Goal: Complete application form: Complete application form

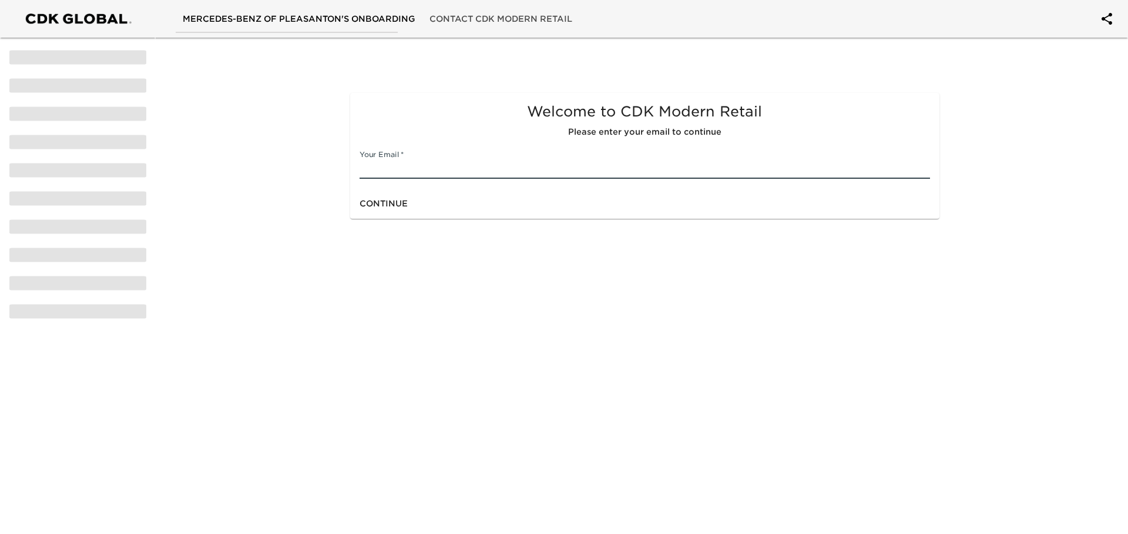
click at [551, 172] on input "text" at bounding box center [645, 169] width 570 height 19
type input "[PERSON_NAME][EMAIL_ADDRESS][PERSON_NAME][DOMAIN_NAME]"
click at [357, 206] on button "Continue" at bounding box center [384, 204] width 58 height 22
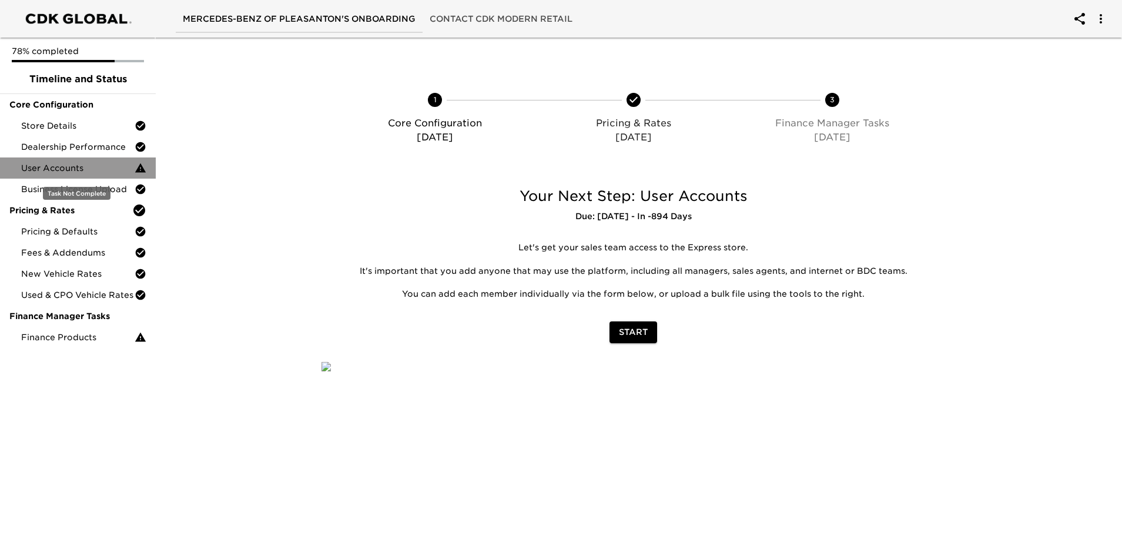
click at [70, 164] on span "User Accounts" at bounding box center [77, 168] width 113 height 12
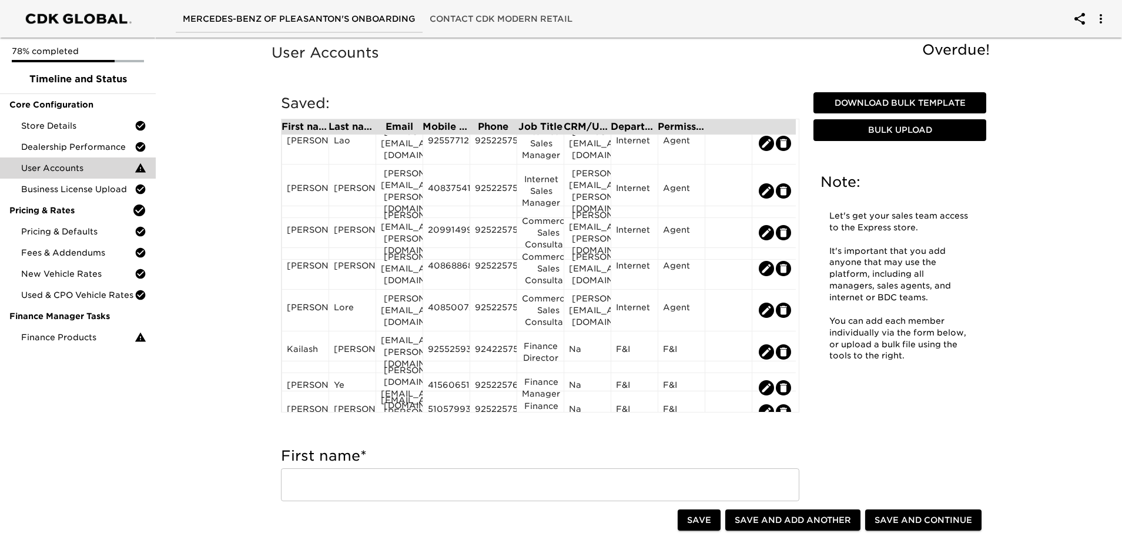
scroll to position [183, 0]
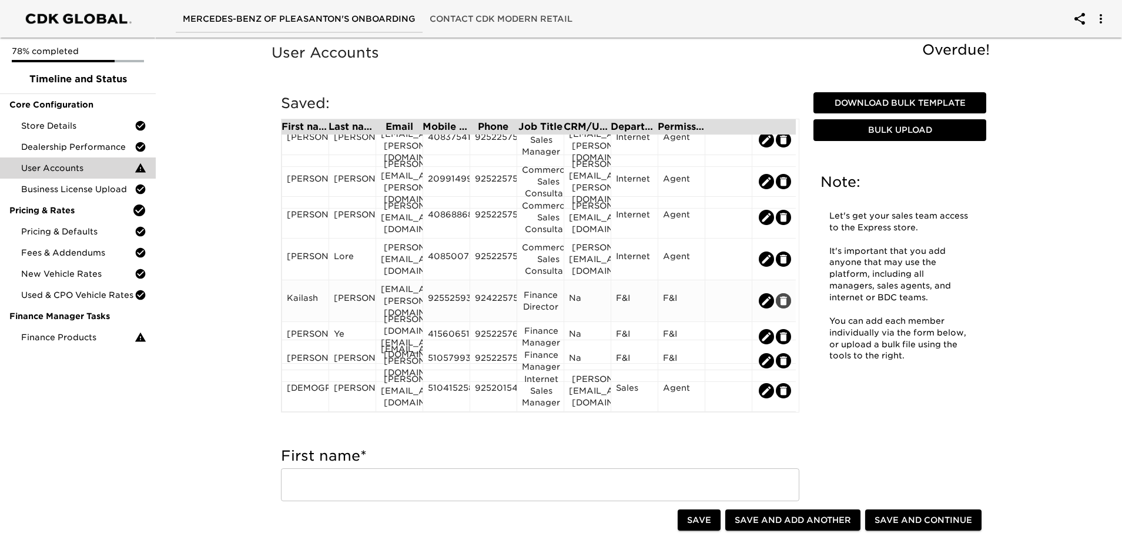
click at [779, 295] on icon "edit" at bounding box center [783, 301] width 12 height 12
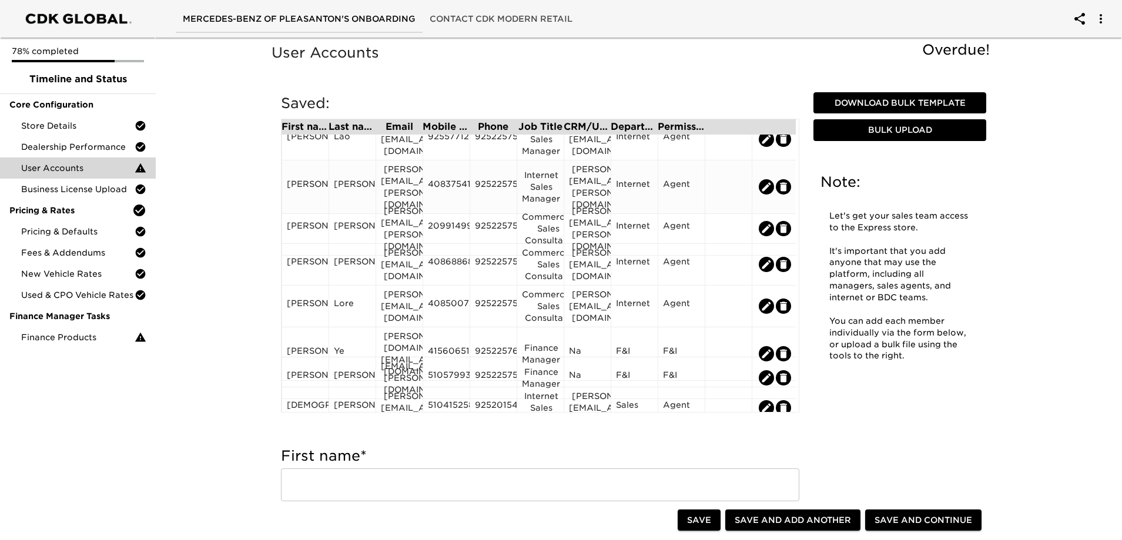
scroll to position [153, 0]
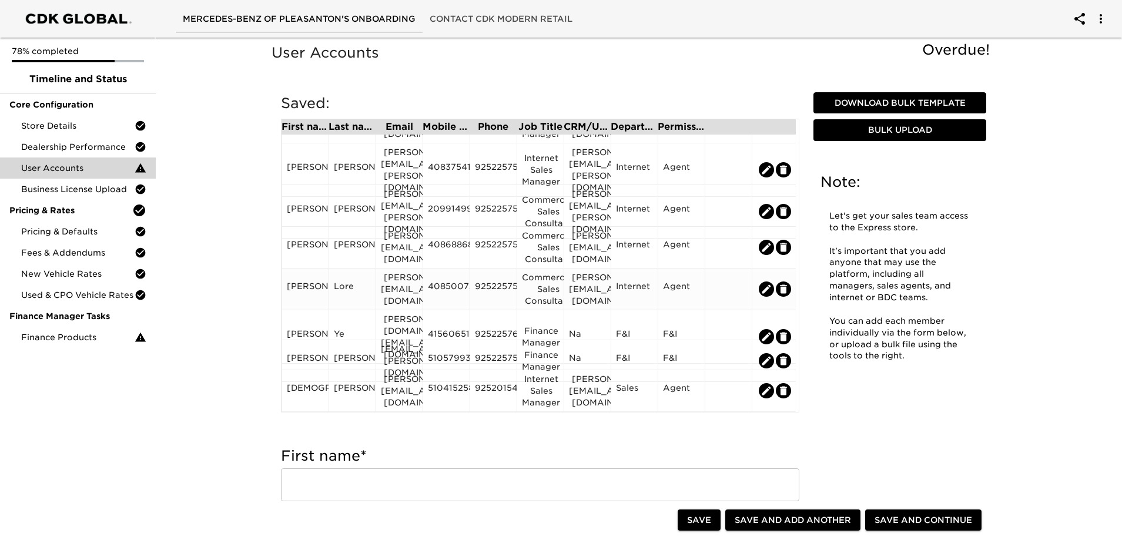
click at [787, 284] on icon "edit" at bounding box center [783, 289] width 12 height 12
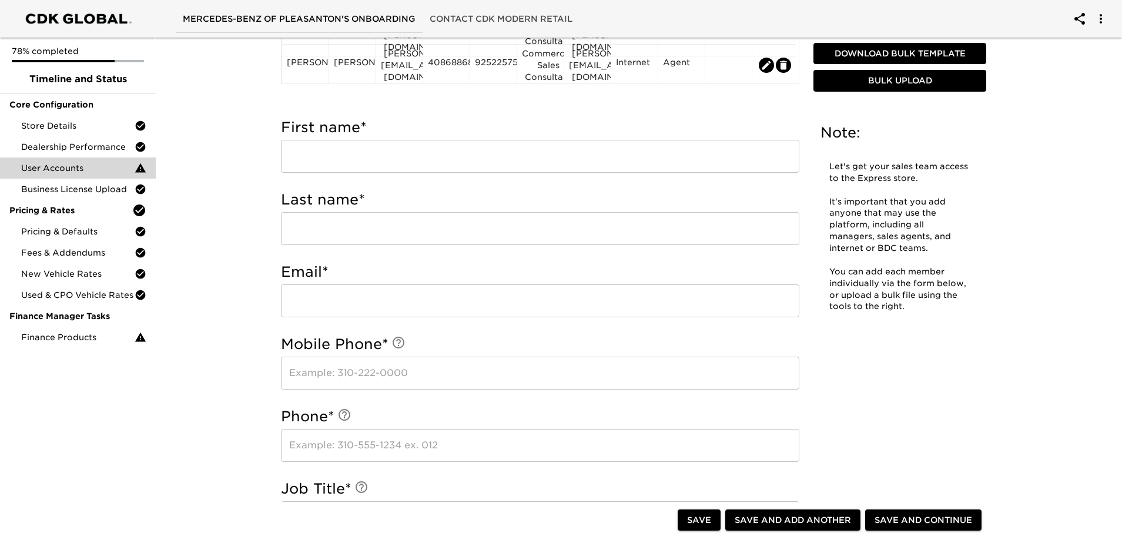
scroll to position [411, 0]
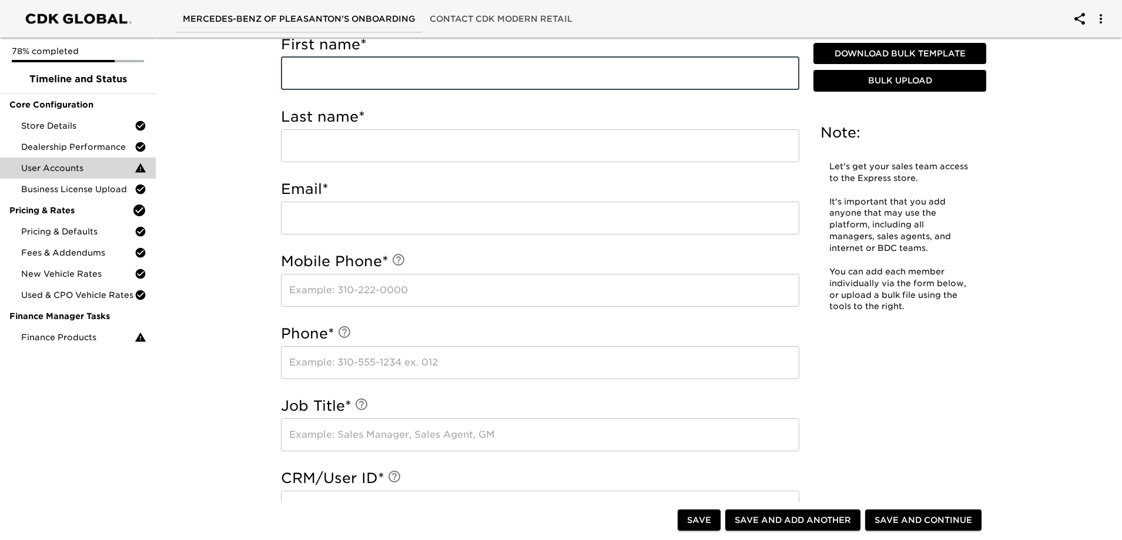
click at [370, 65] on input "text" at bounding box center [540, 73] width 518 height 33
type input "[PERSON_NAME]"
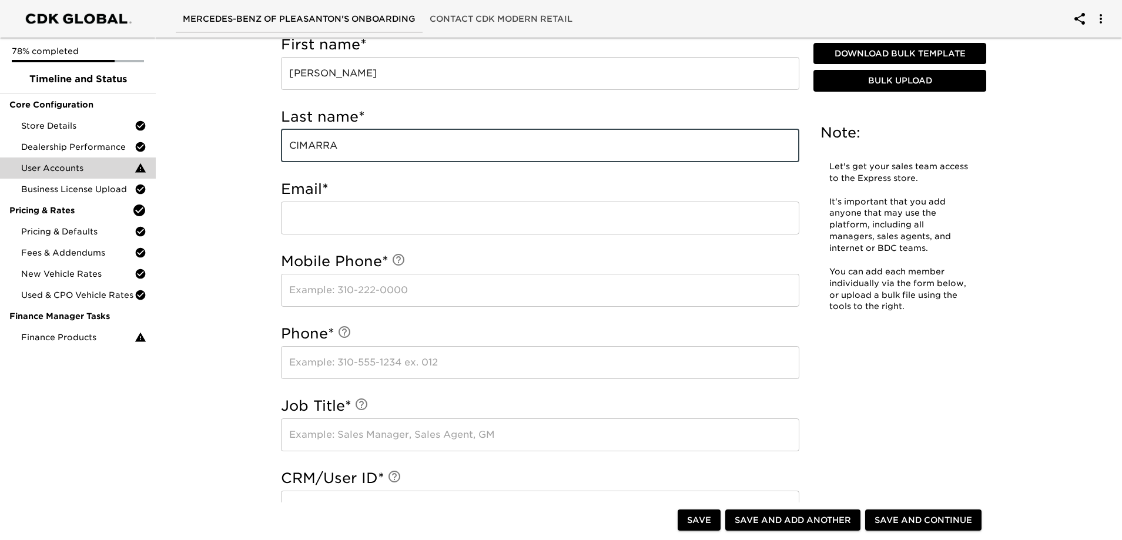
type input "CIMARRA"
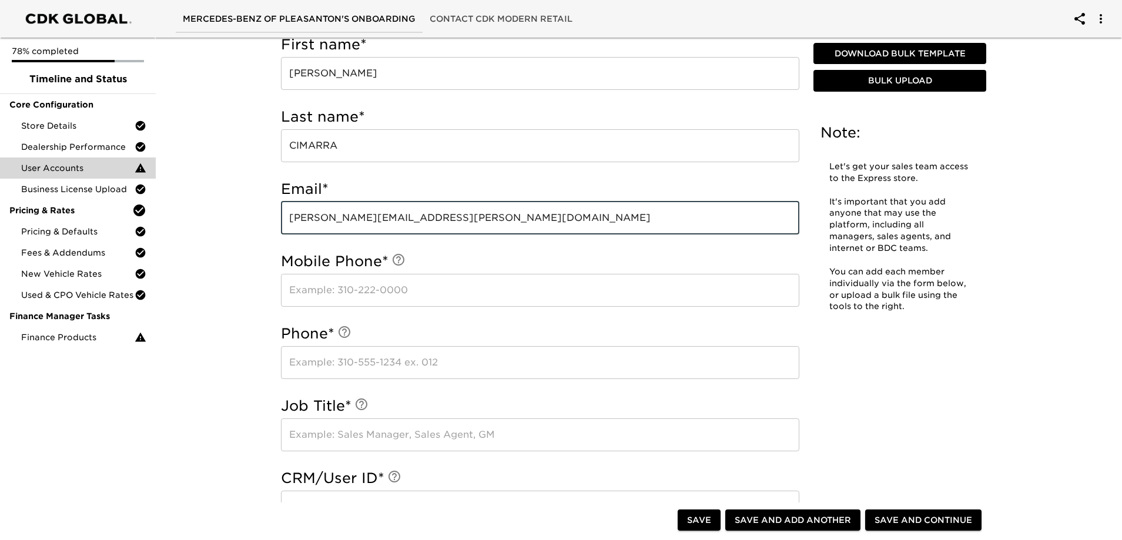
type input "[PERSON_NAME][EMAIL_ADDRESS][PERSON_NAME][DOMAIN_NAME]"
click at [359, 294] on input "text" at bounding box center [540, 290] width 518 height 33
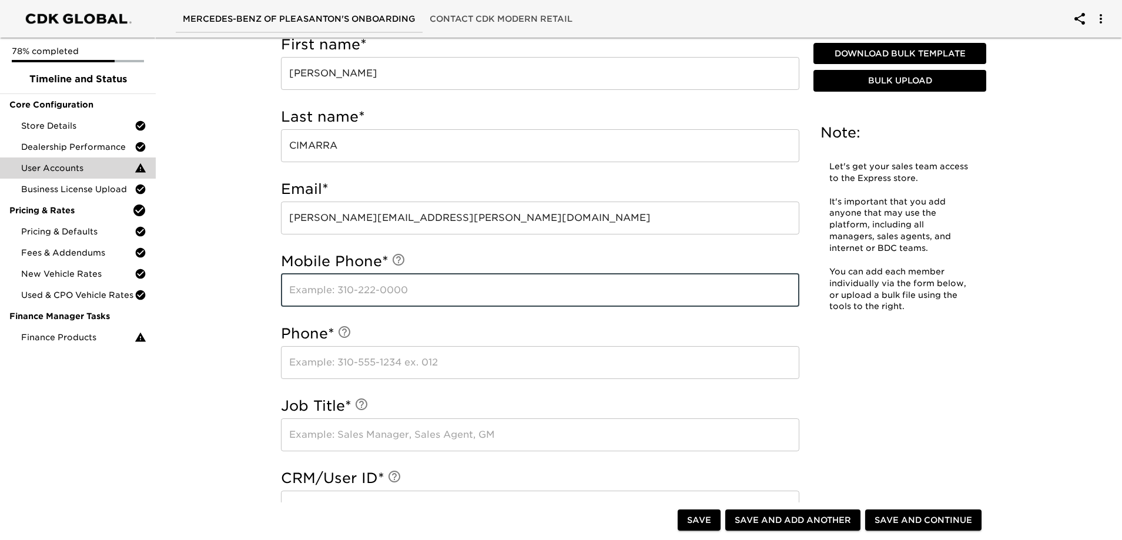
click at [359, 294] on input "text" at bounding box center [540, 290] width 518 height 33
type input "9256582665"
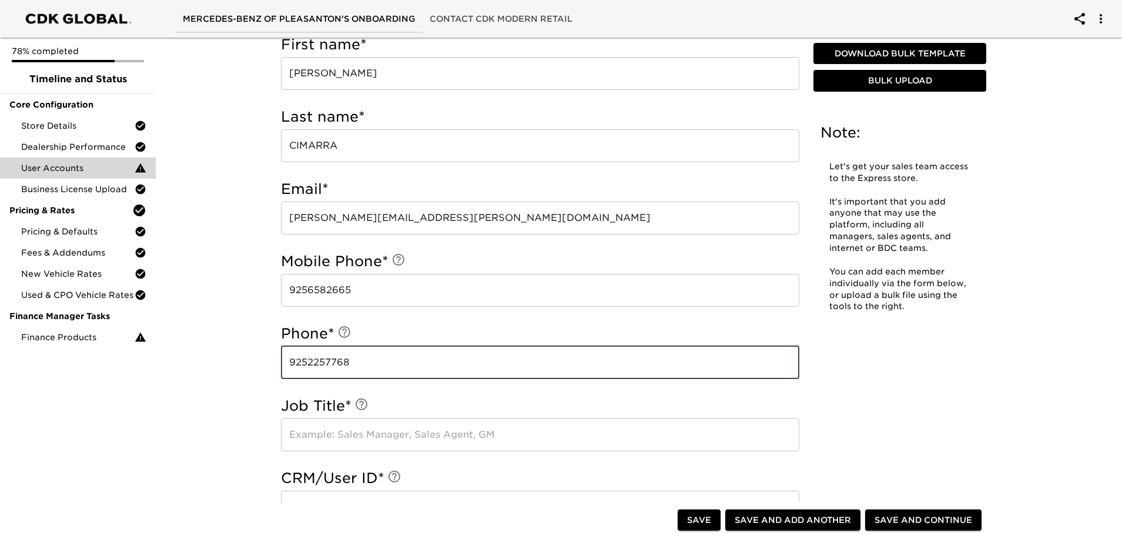
type input "9252257768"
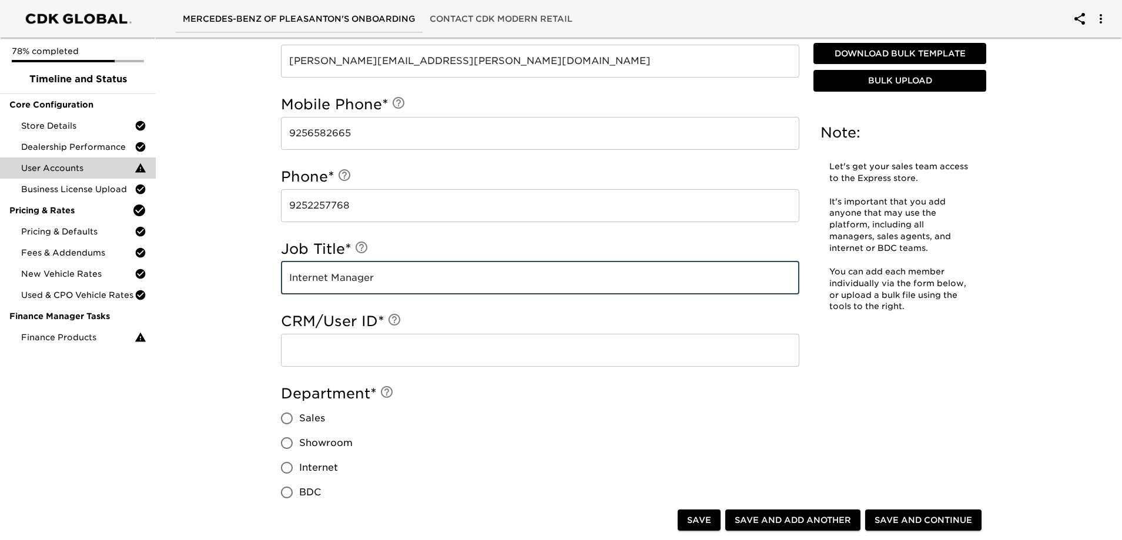
scroll to position [529, 0]
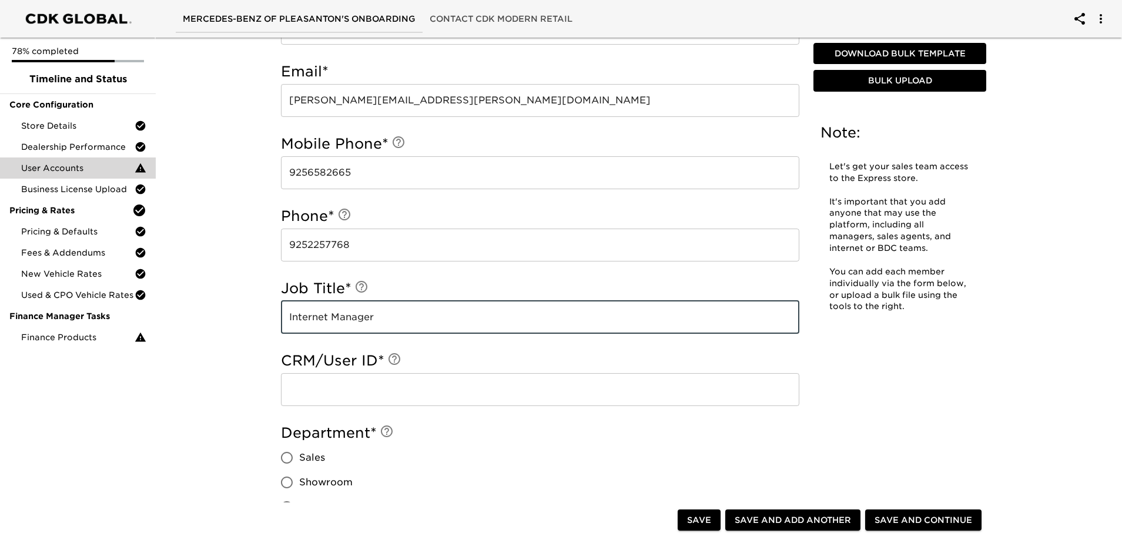
type input "Internet Manager"
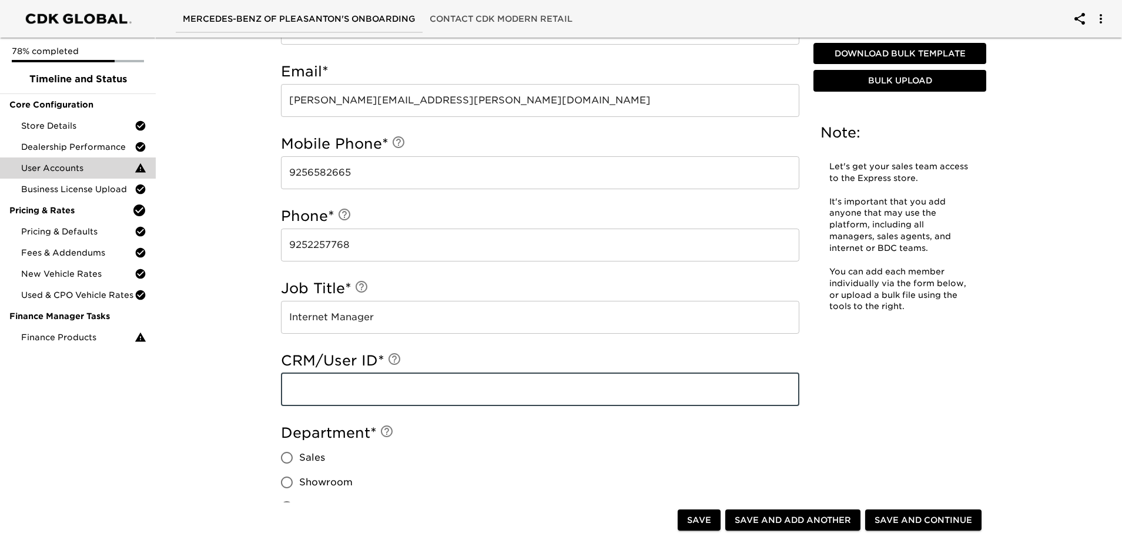
click at [374, 384] on input "text" at bounding box center [540, 389] width 518 height 33
type input "1377"
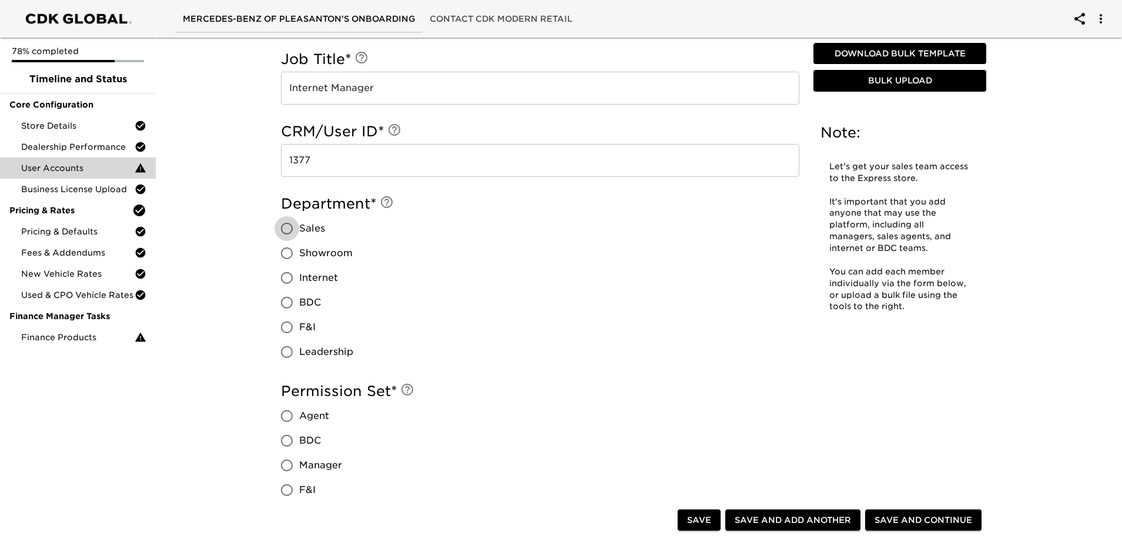
scroll to position [764, 0]
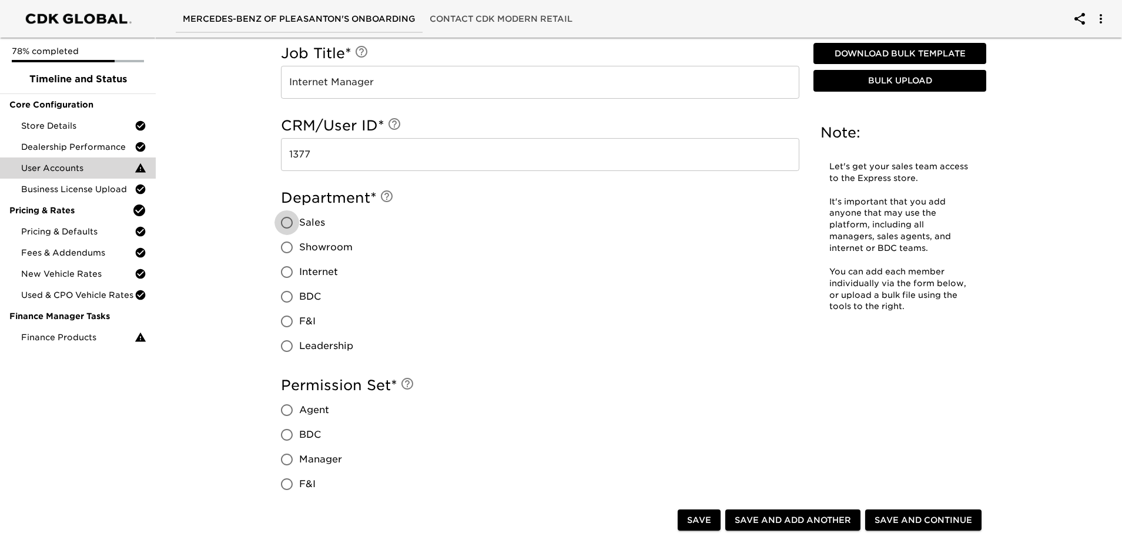
click at [289, 219] on input "Sales" at bounding box center [286, 222] width 25 height 25
radio input "true"
click at [281, 267] on input "Internet" at bounding box center [286, 272] width 25 height 25
radio input "true"
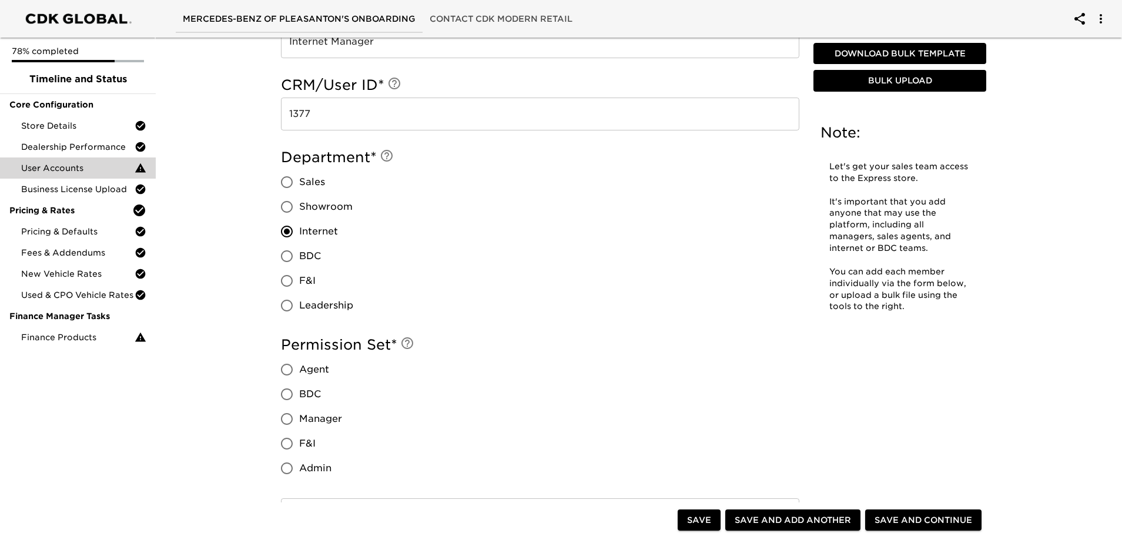
scroll to position [940, 0]
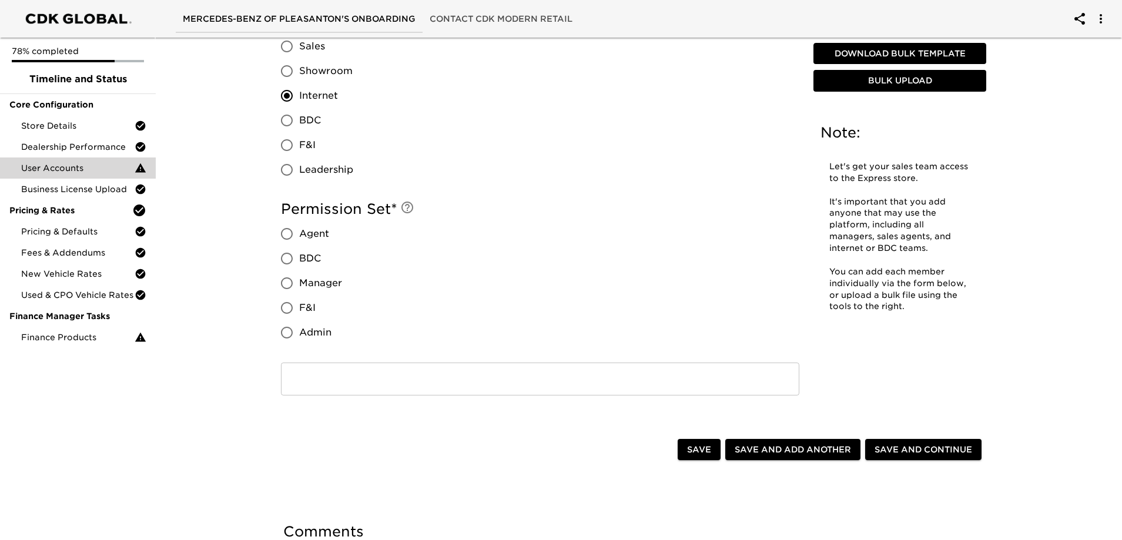
click at [288, 234] on input "Agent" at bounding box center [286, 234] width 25 height 25
radio input "true"
click at [805, 454] on span "Save and Add Another" at bounding box center [792, 449] width 116 height 15
radio input "false"
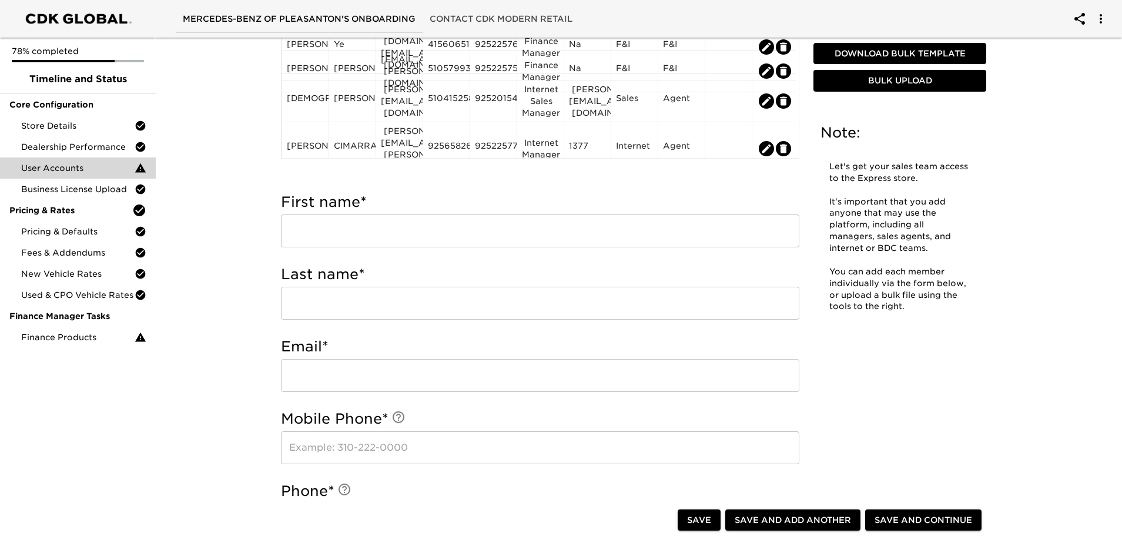
scroll to position [235, 0]
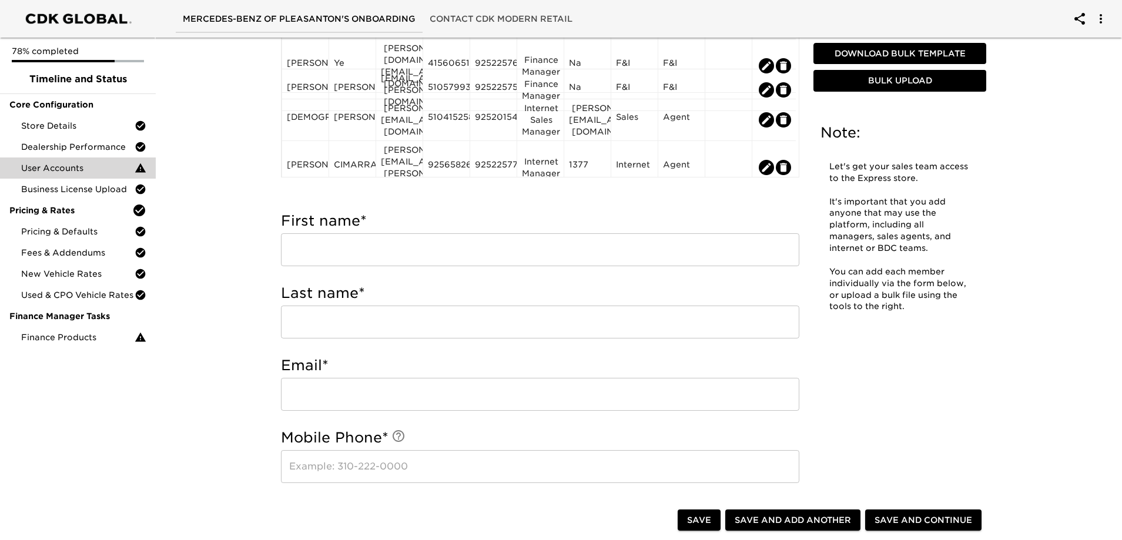
click at [334, 259] on input "text" at bounding box center [540, 249] width 518 height 33
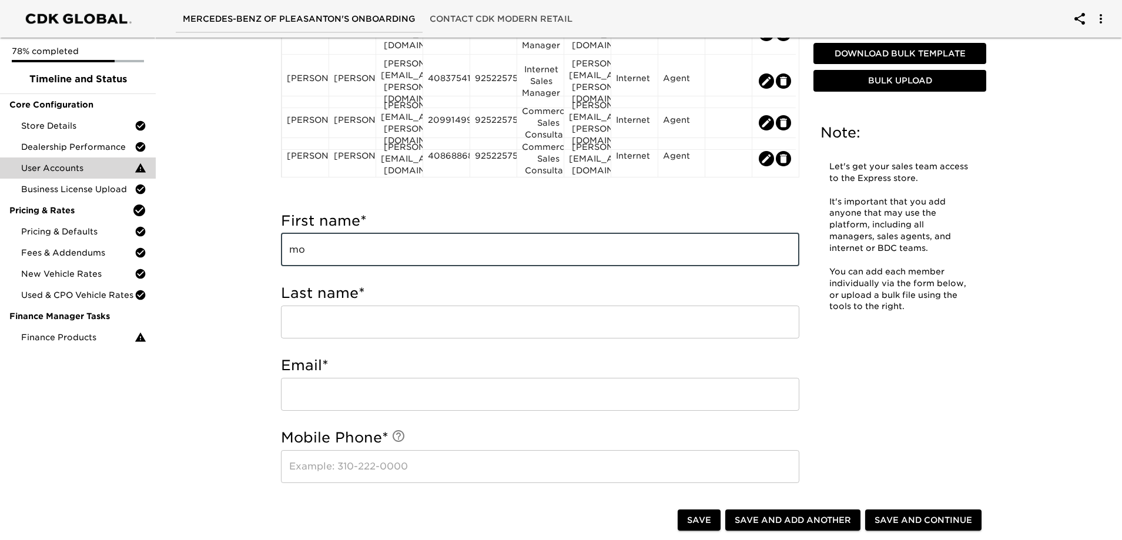
type input "m"
type input "[PERSON_NAME]"
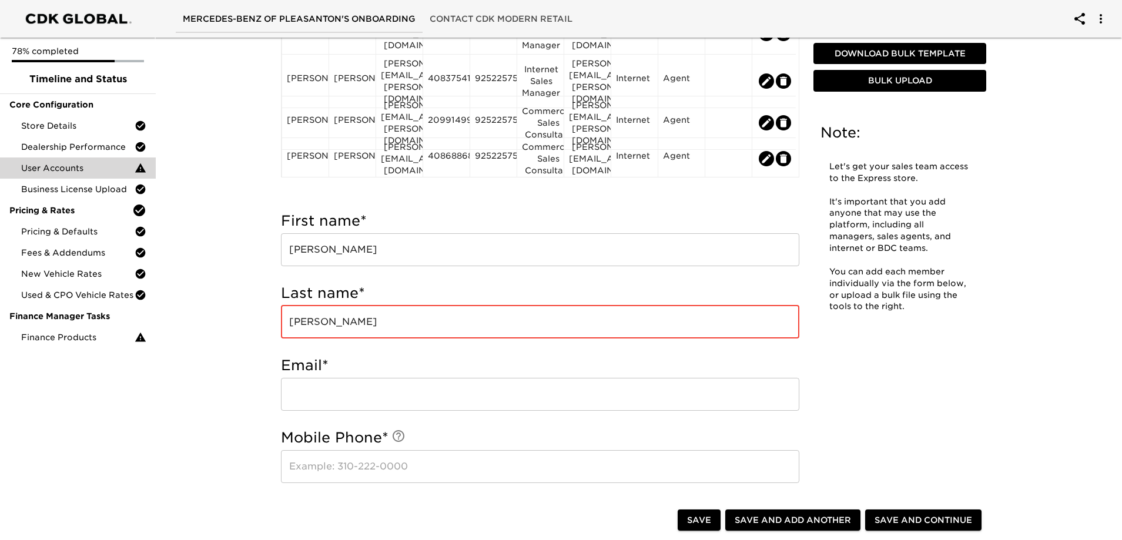
type input "[PERSON_NAME]"
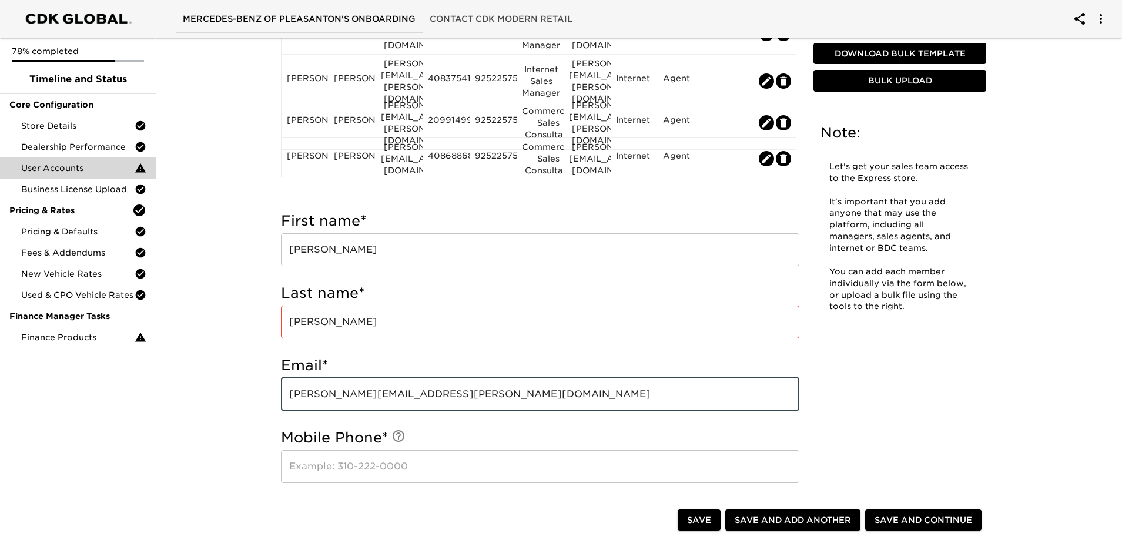
type input "[PERSON_NAME][EMAIL_ADDRESS][PERSON_NAME][DOMAIN_NAME]"
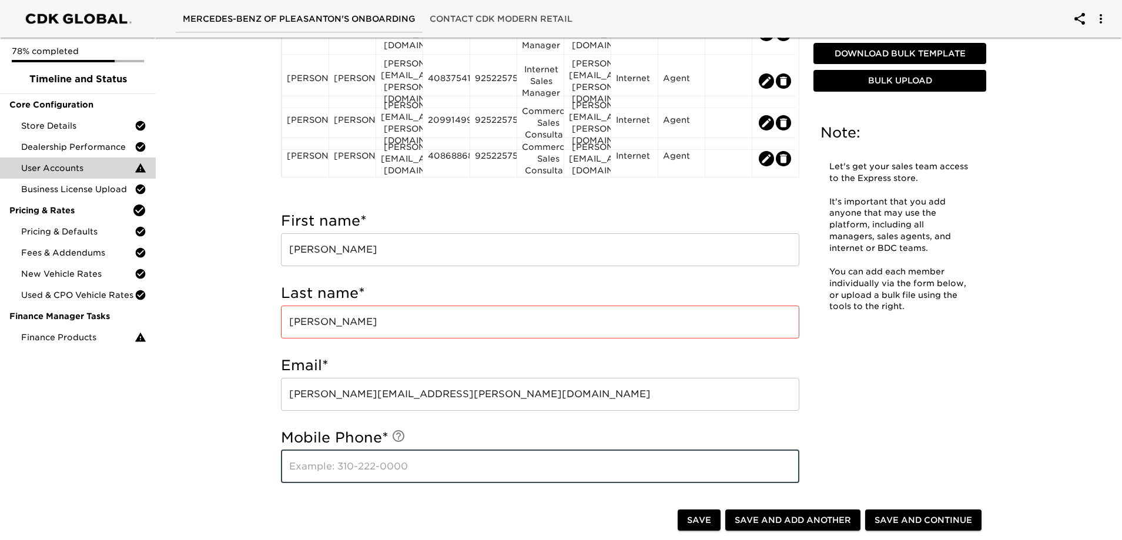
click at [322, 459] on input "text" at bounding box center [540, 466] width 518 height 33
click at [329, 467] on input "text" at bounding box center [540, 466] width 518 height 33
type input "9258728653"
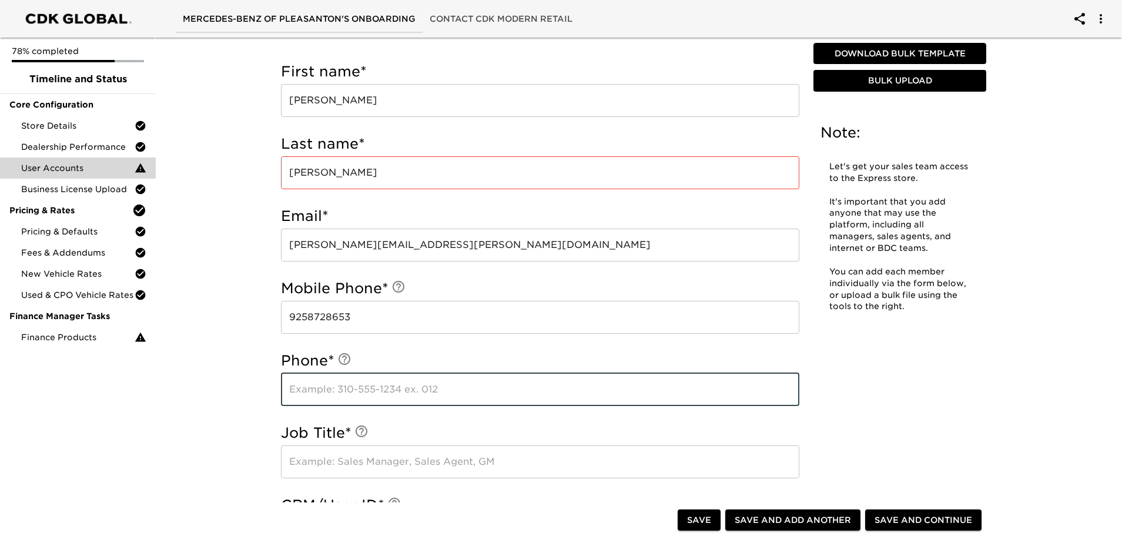
scroll to position [427, 0]
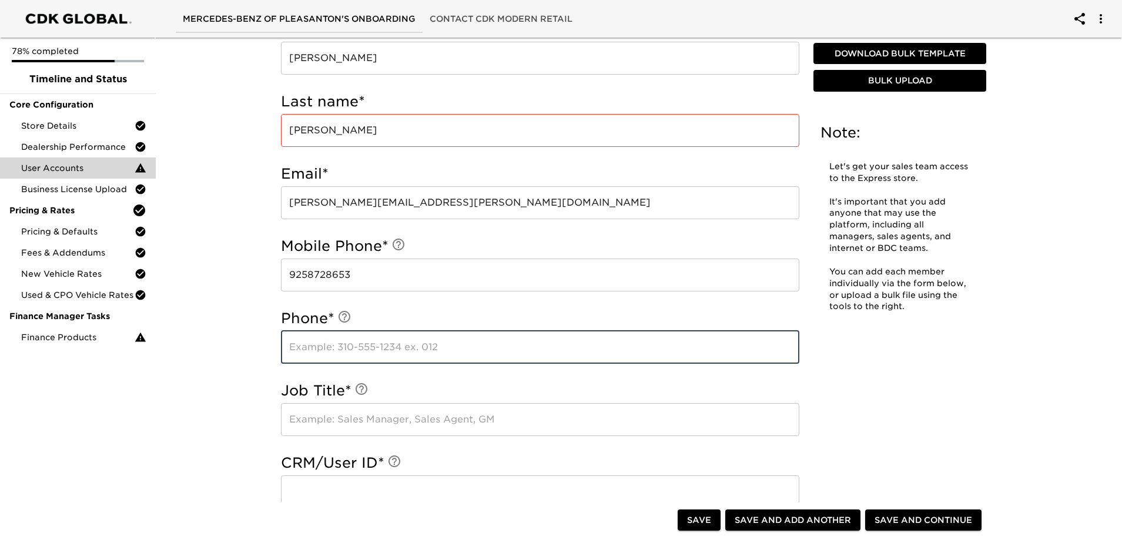
click at [393, 339] on input "text" at bounding box center [540, 347] width 518 height 33
type input "9252015399"
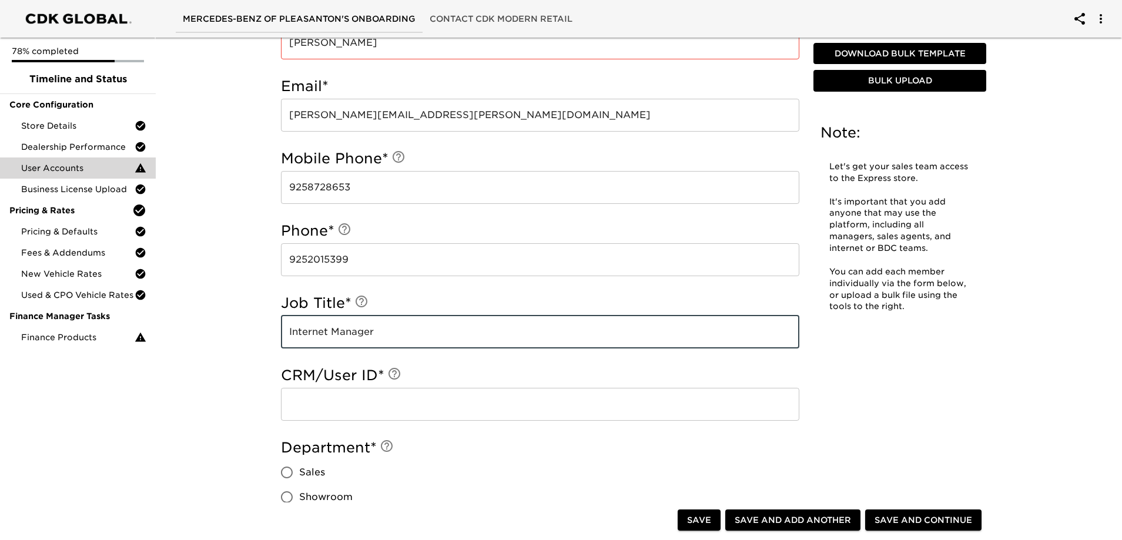
scroll to position [662, 0]
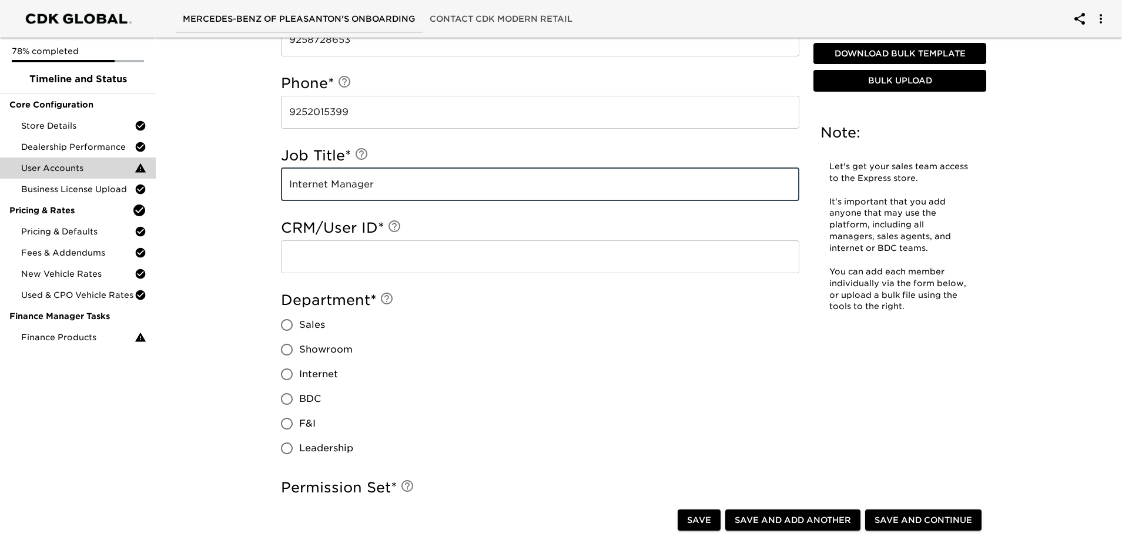
type input "Internet Manager"
click at [375, 244] on input "text" at bounding box center [540, 256] width 518 height 33
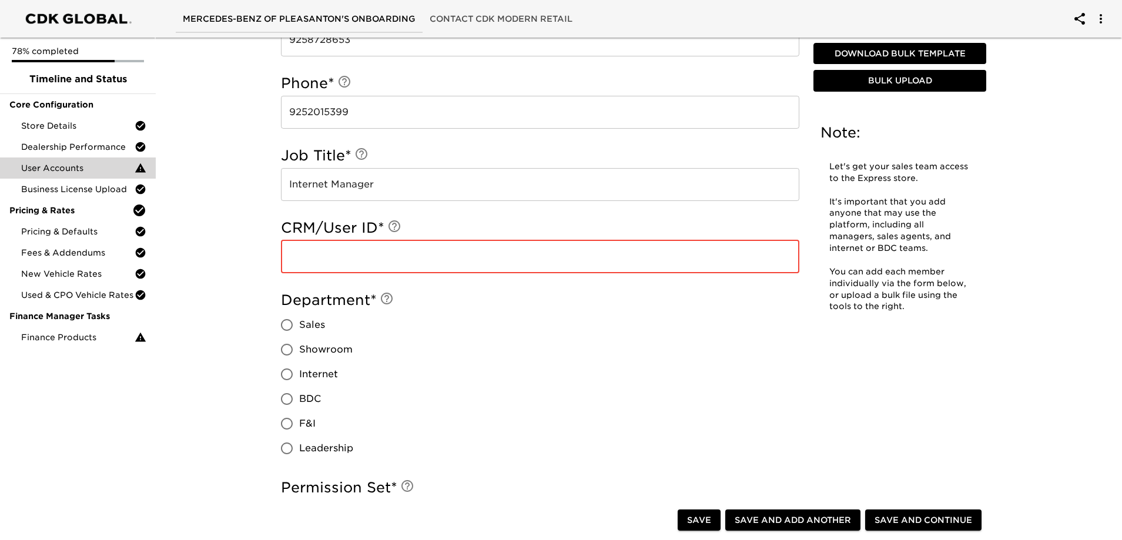
click at [283, 377] on input "Internet" at bounding box center [286, 374] width 25 height 25
radio input "true"
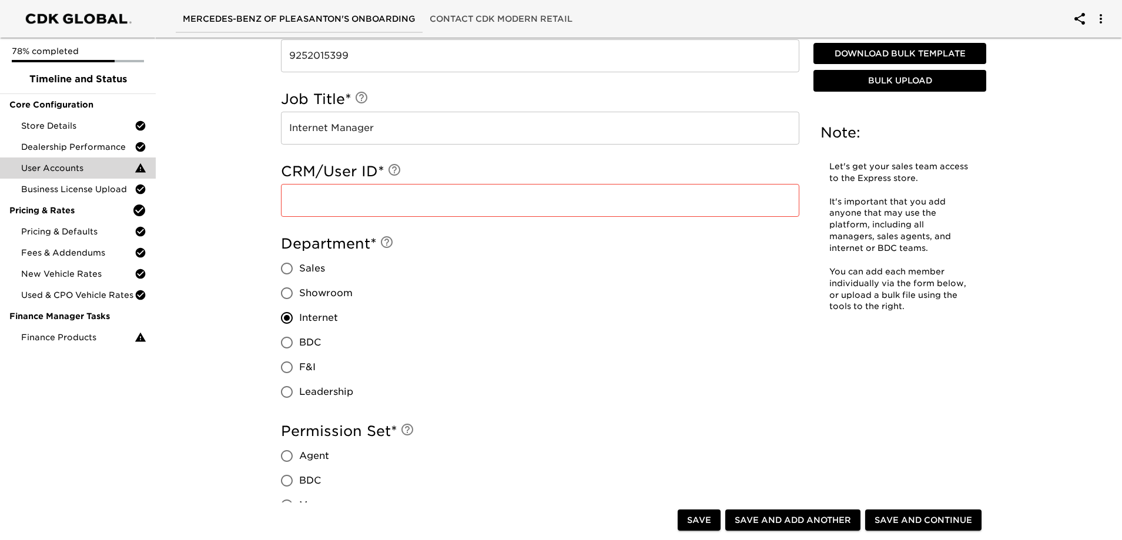
scroll to position [779, 0]
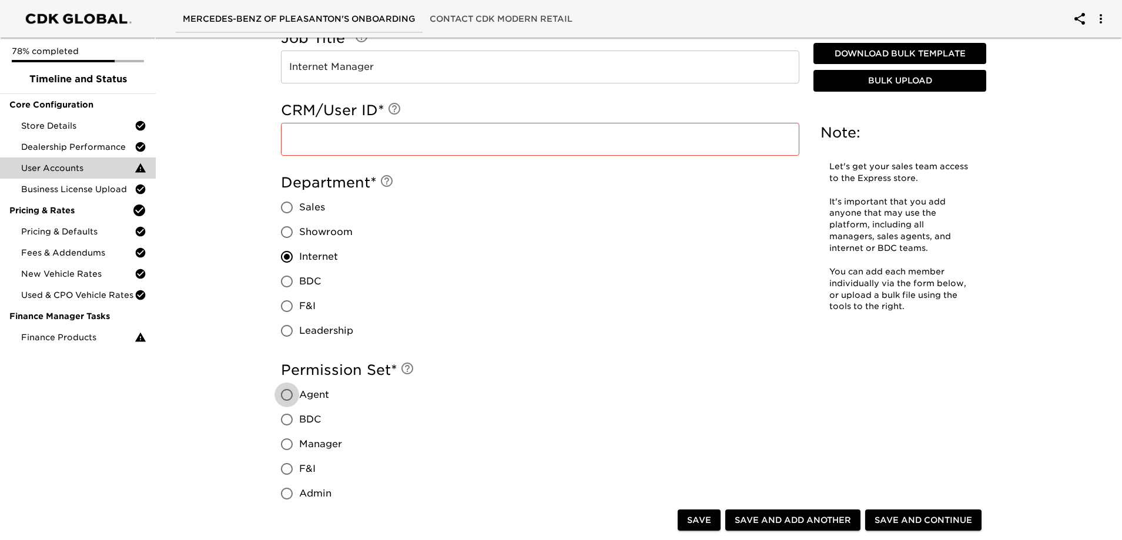
click at [284, 394] on input "Agent" at bounding box center [286, 395] width 25 height 25
radio input "true"
click at [308, 137] on input "text" at bounding box center [540, 139] width 518 height 33
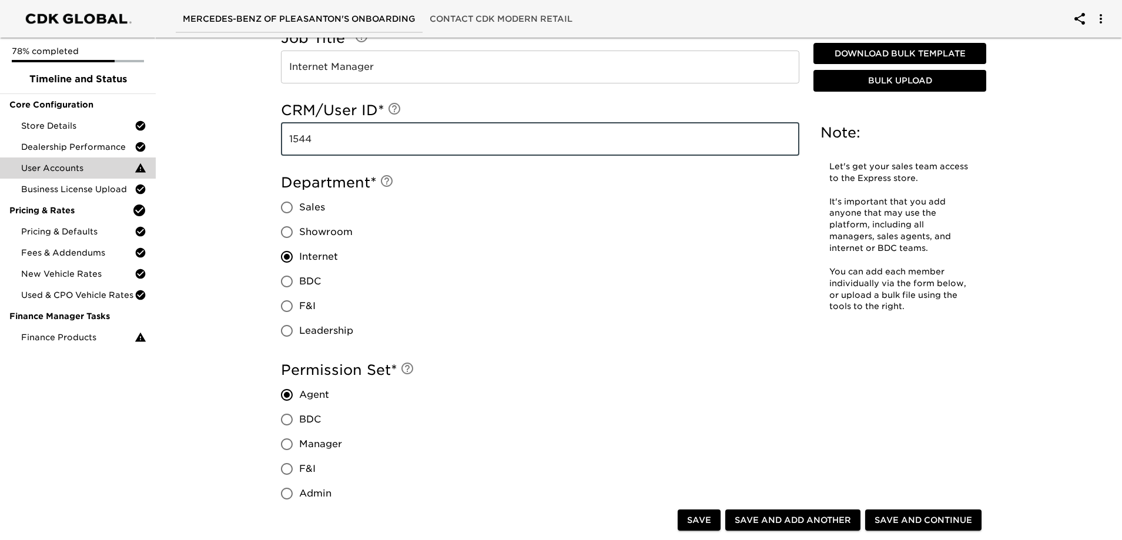
type input "1544"
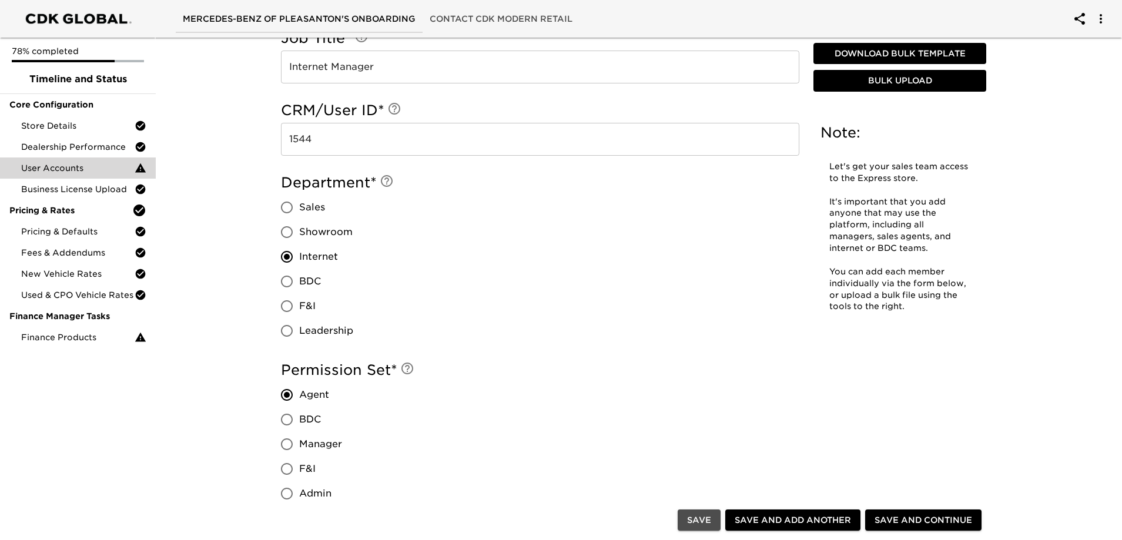
click at [698, 518] on span "Save" at bounding box center [699, 520] width 24 height 15
radio input "true"
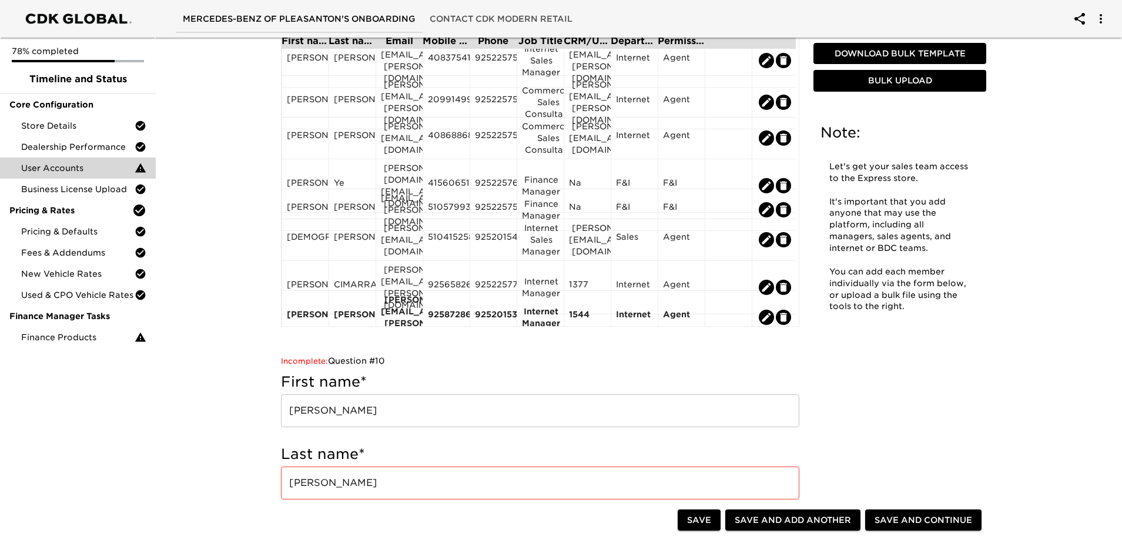
scroll to position [171, 0]
click at [805, 516] on span "Save and Add Another" at bounding box center [792, 520] width 116 height 15
radio input "false"
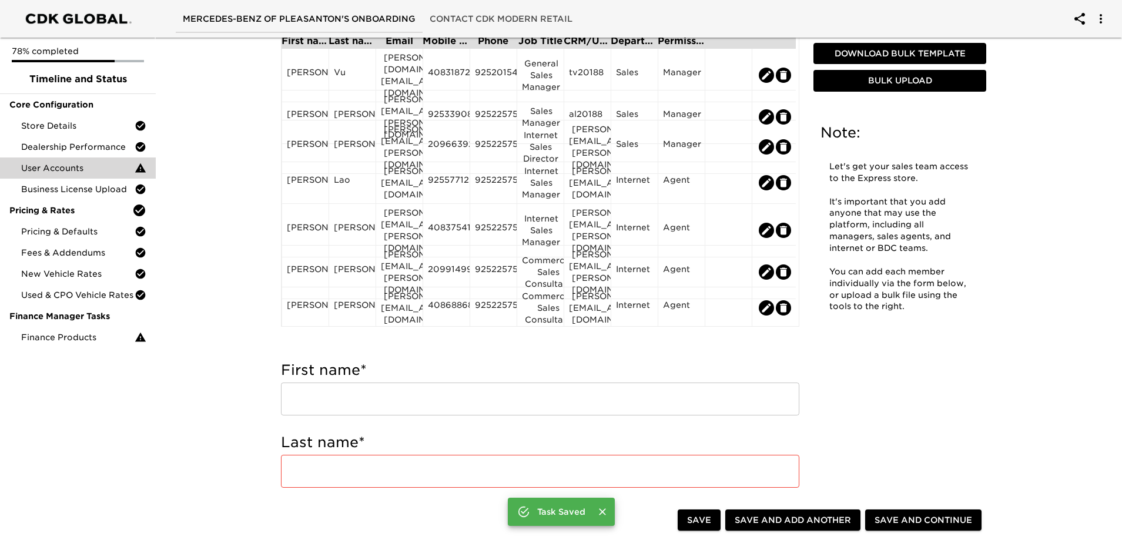
click at [413, 420] on div "First name * ​" at bounding box center [540, 391] width 518 height 72
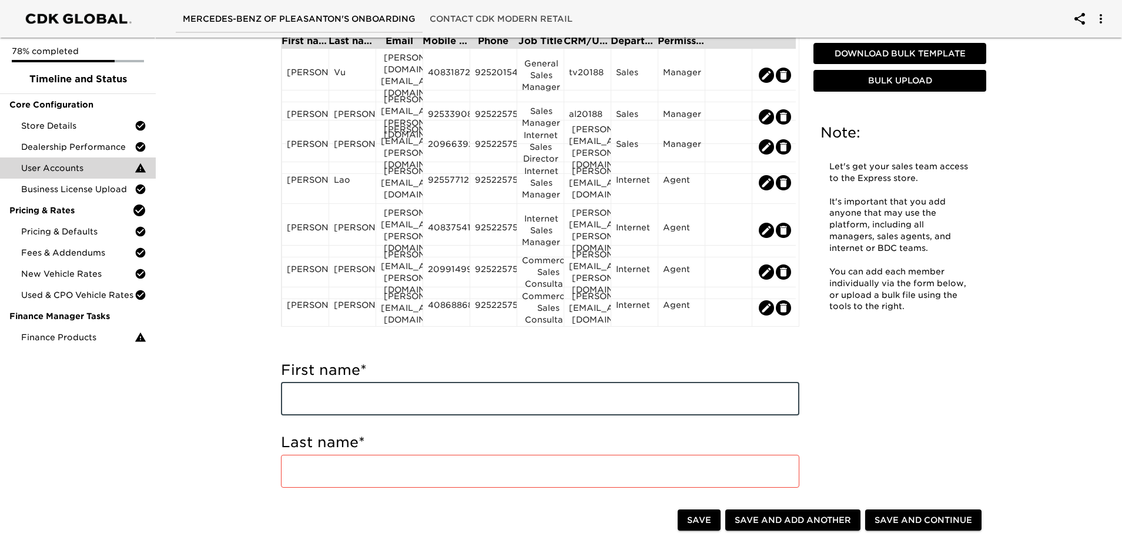
click at [420, 401] on input "text" at bounding box center [540, 399] width 518 height 33
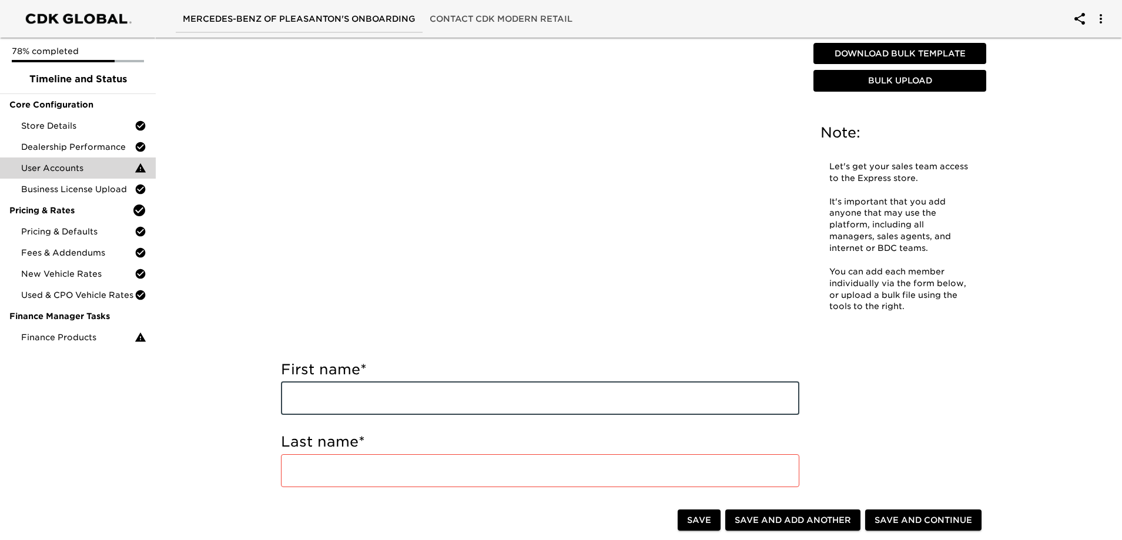
type input "j"
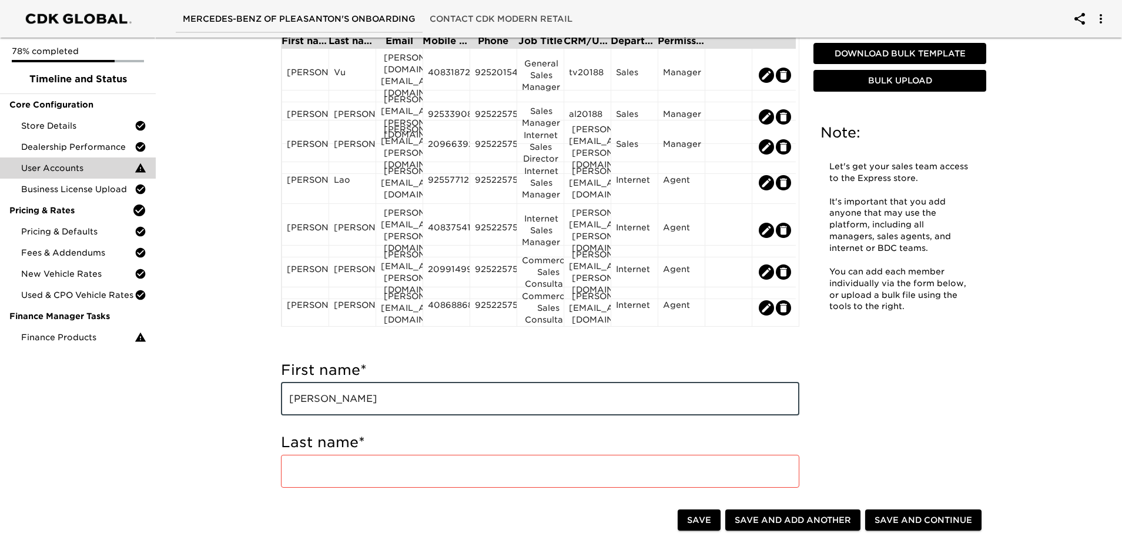
type input "[PERSON_NAME]"
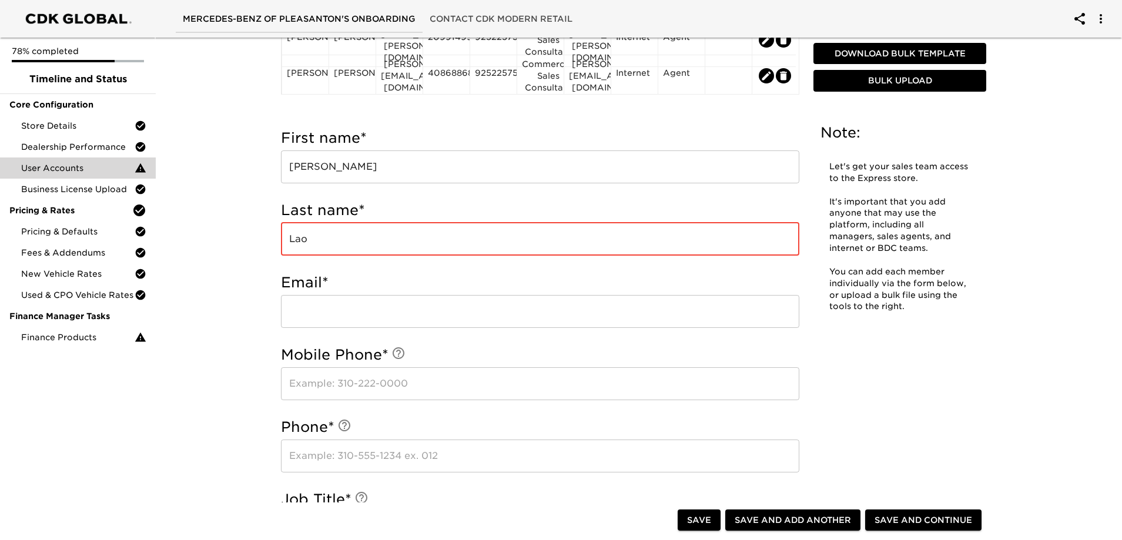
scroll to position [321, 0]
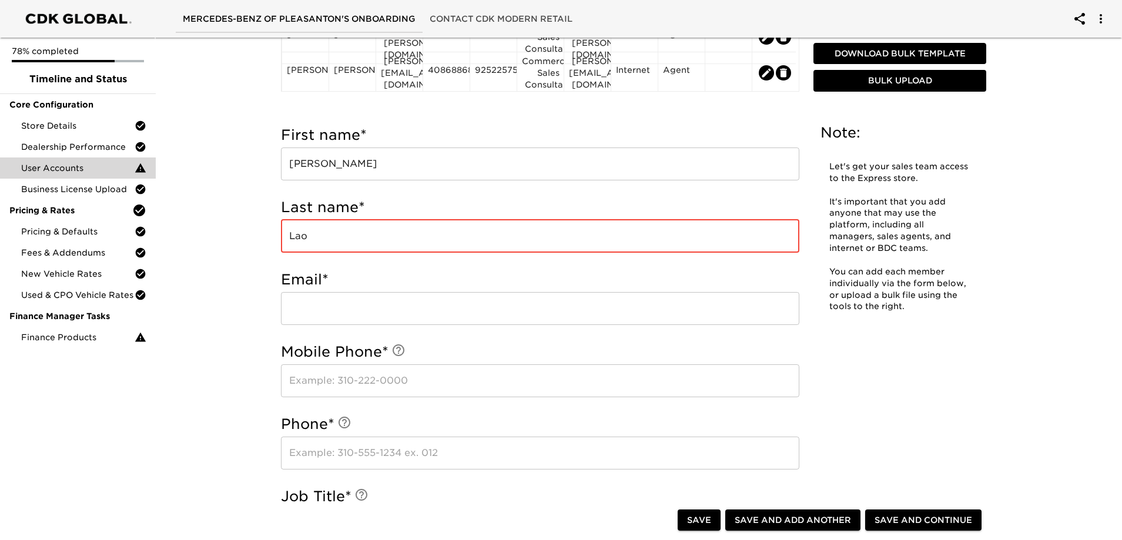
type input "Lao"
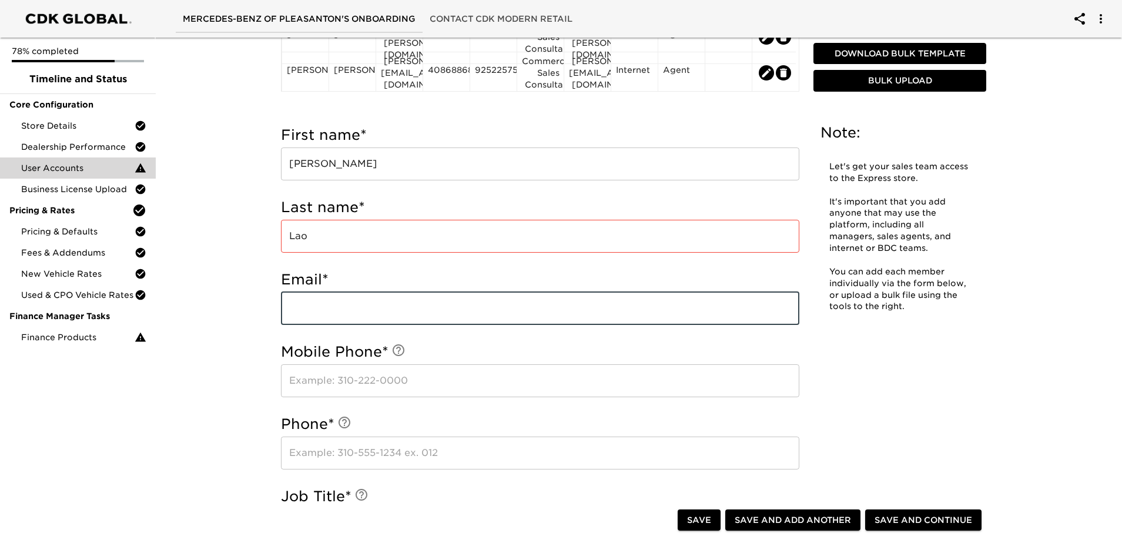
click at [361, 312] on input "email" at bounding box center [540, 308] width 518 height 33
type input "[PERSON_NAME][EMAIL_ADDRESS][DOMAIN_NAME]"
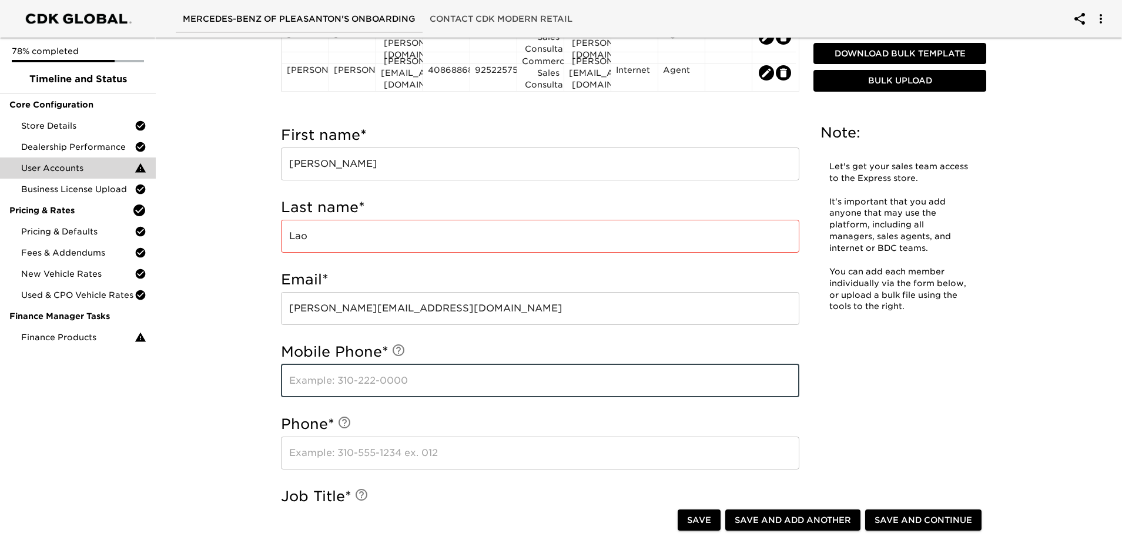
click at [322, 383] on input "text" at bounding box center [540, 380] width 518 height 33
type input "9255776135"
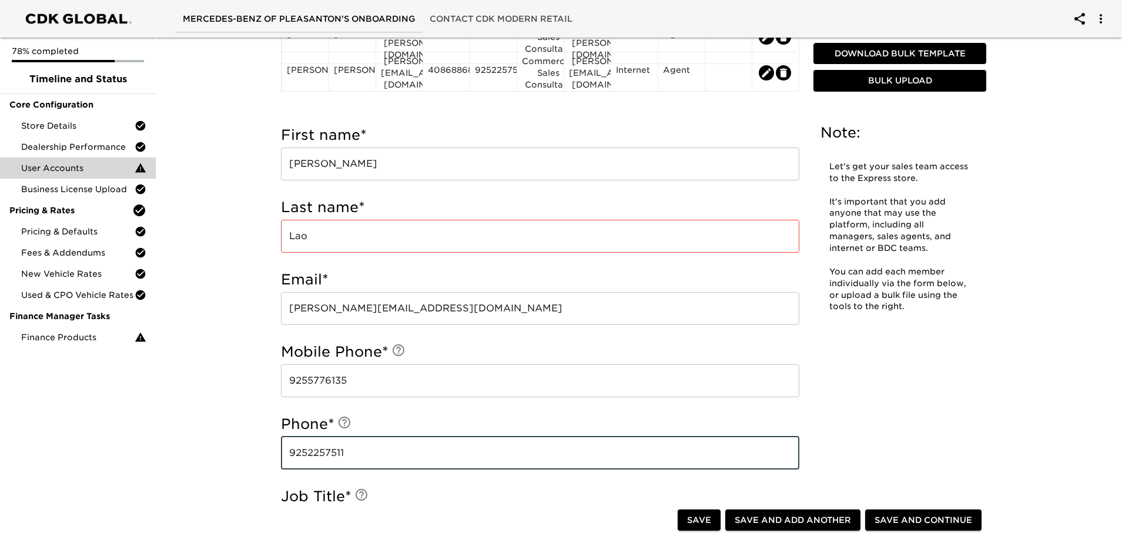
type input "9252257511"
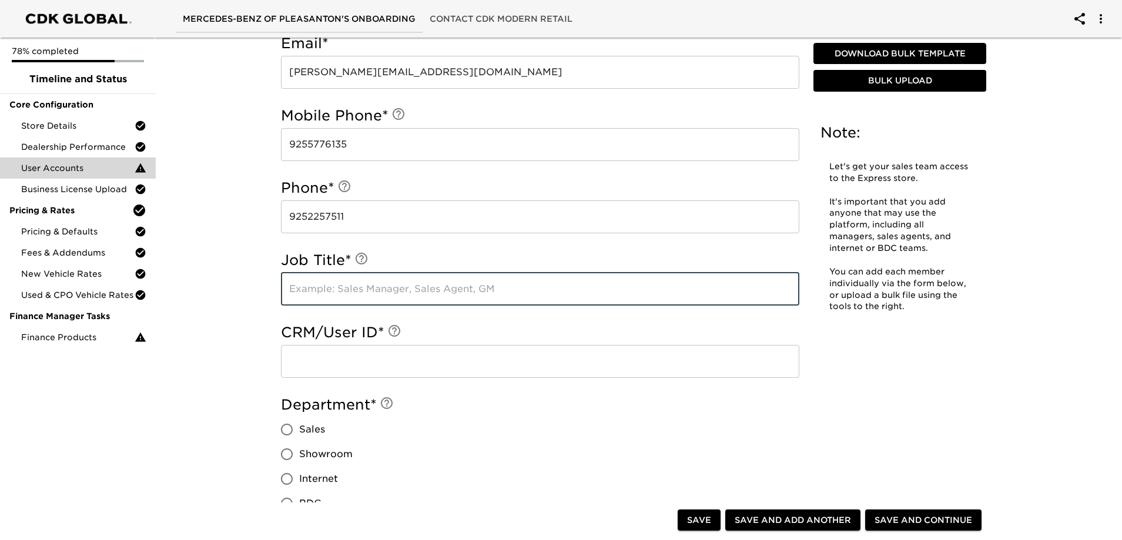
scroll to position [558, 0]
type input "Internet Manager"
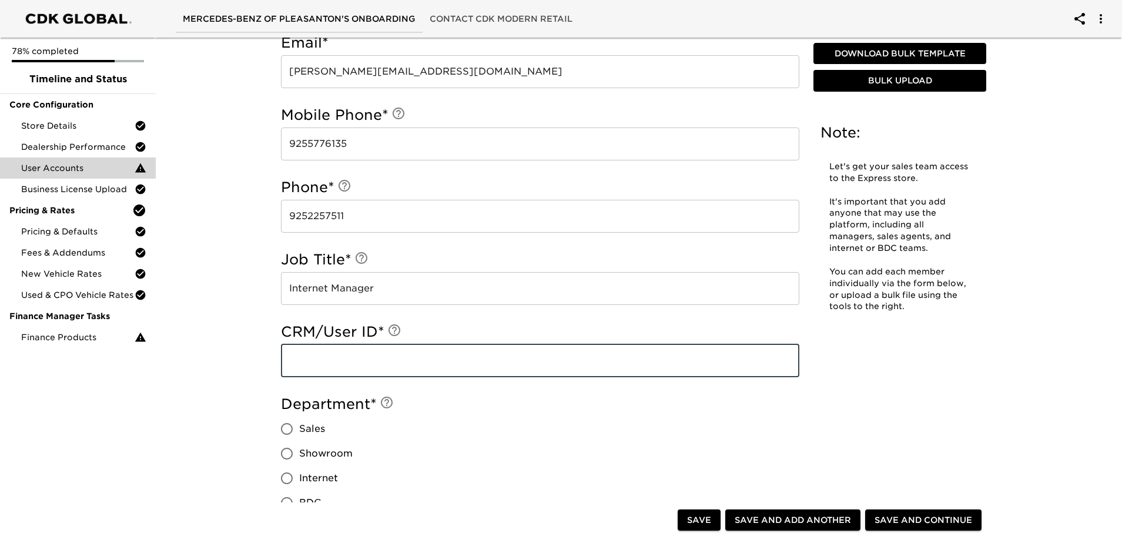
click at [363, 354] on input "text" at bounding box center [540, 360] width 518 height 33
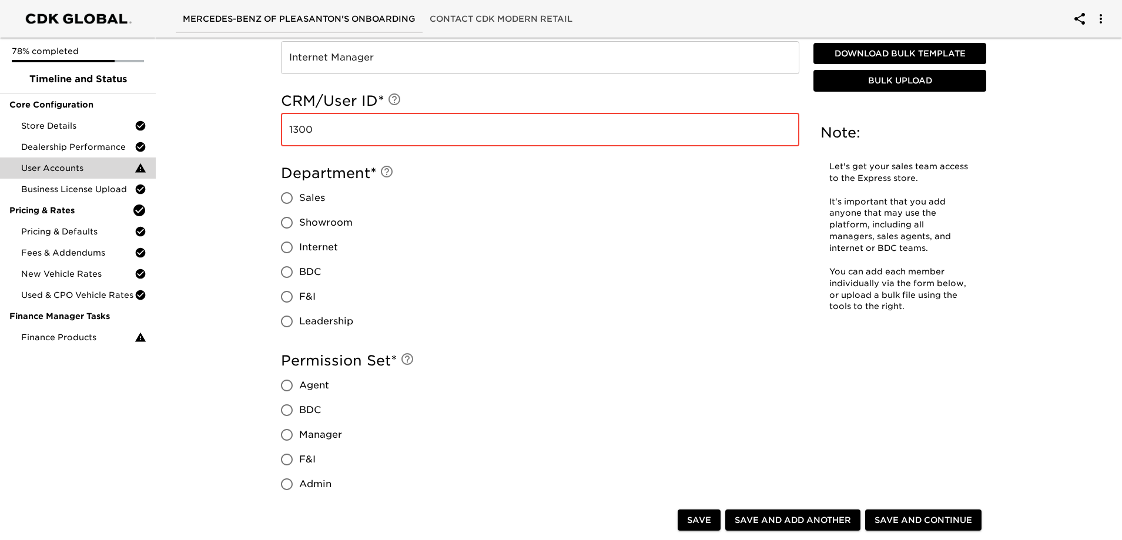
scroll to position [793, 0]
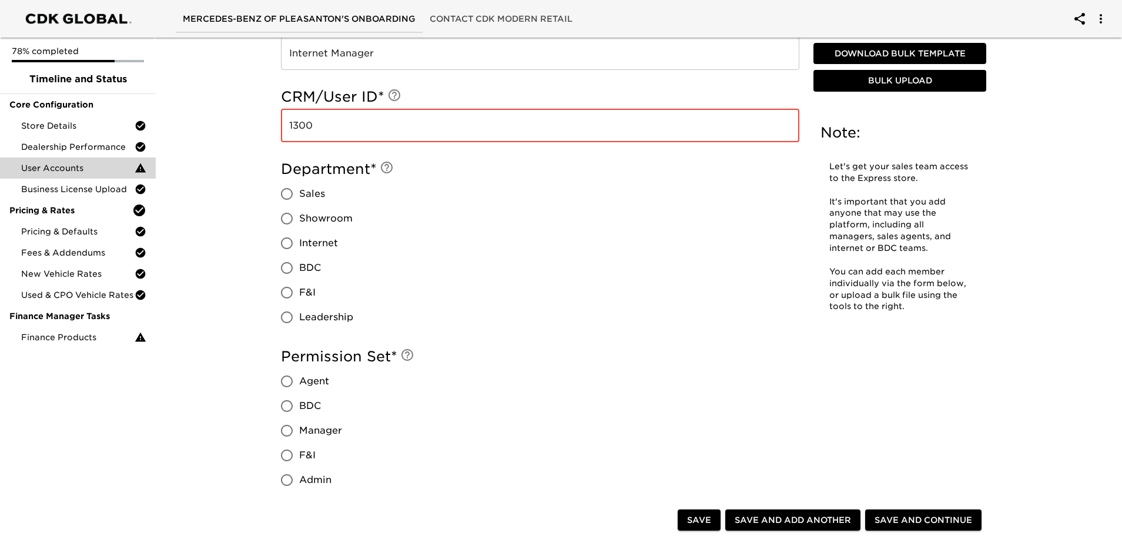
type input "1300"
click at [286, 240] on input "Internet" at bounding box center [286, 243] width 25 height 25
radio input "true"
click at [286, 429] on input "Manager" at bounding box center [286, 430] width 25 height 25
radio input "true"
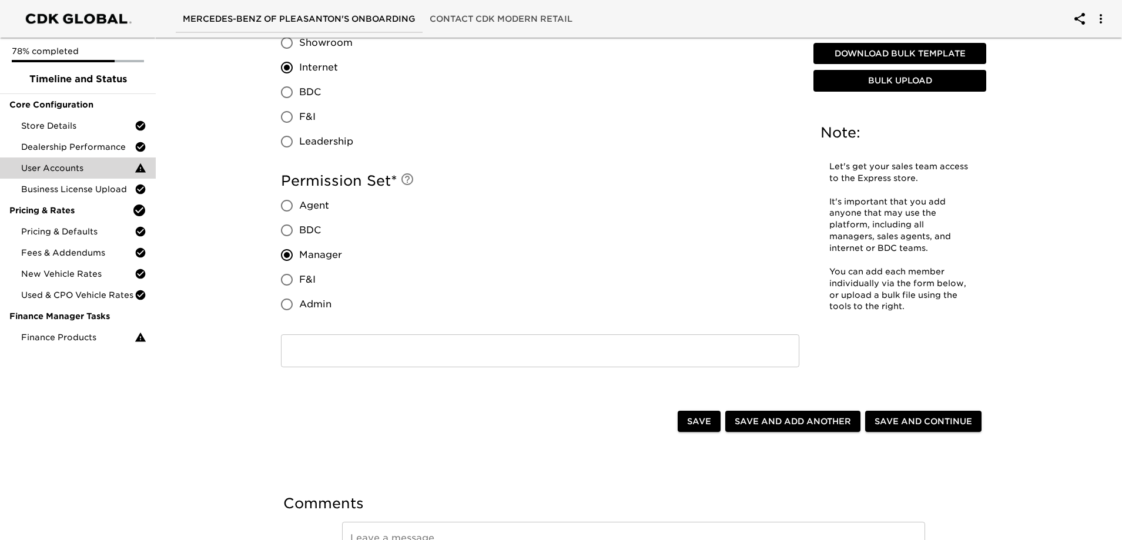
scroll to position [969, 0]
click at [916, 417] on span "Save and Continue" at bounding box center [923, 421] width 98 height 15
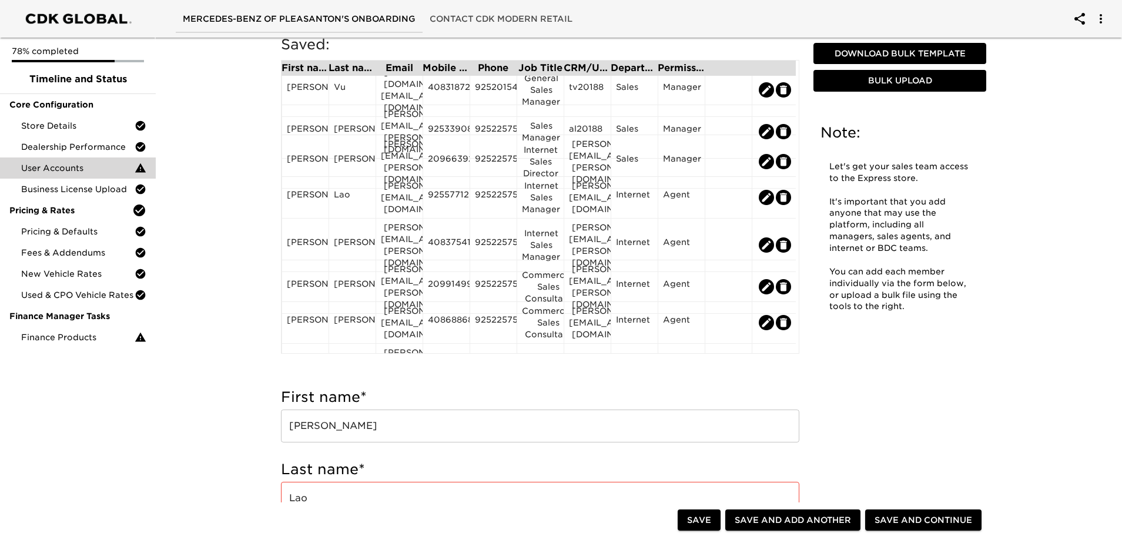
scroll to position [0, 0]
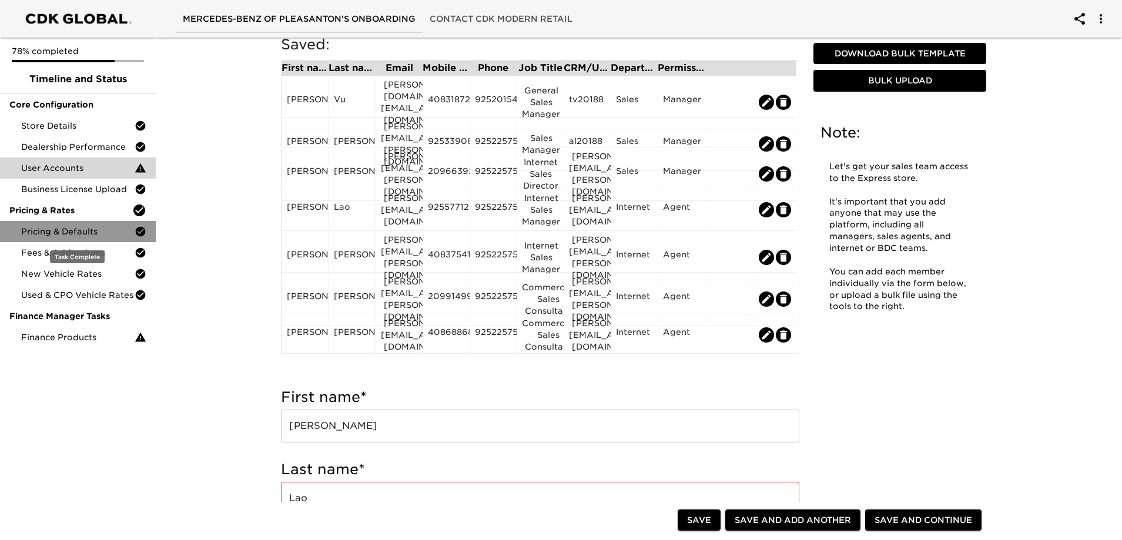
click at [78, 233] on span "Pricing & Defaults" at bounding box center [77, 232] width 113 height 12
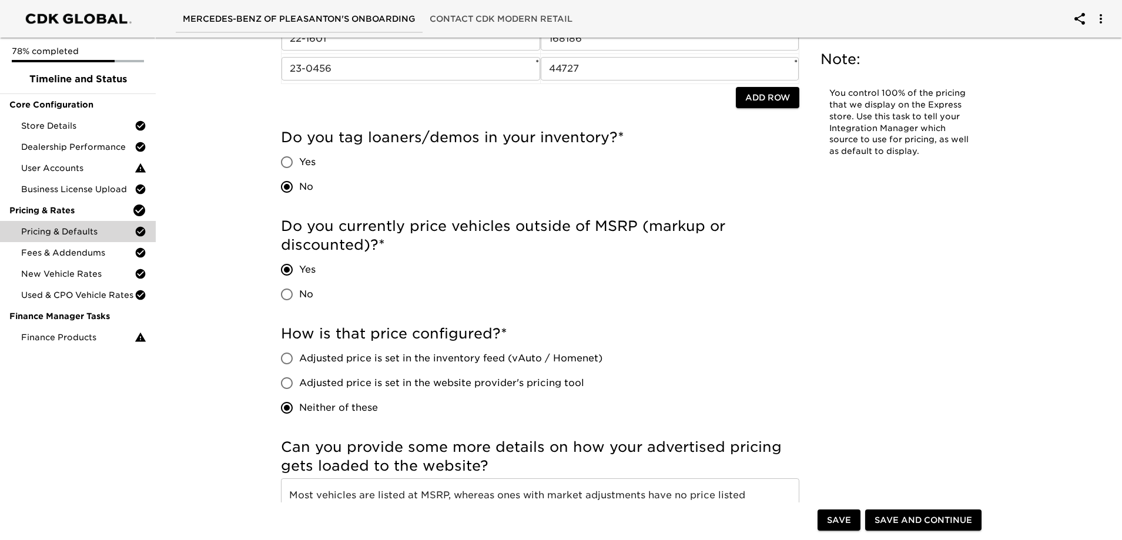
scroll to position [235, 0]
